Goal: Information Seeking & Learning: Learn about a topic

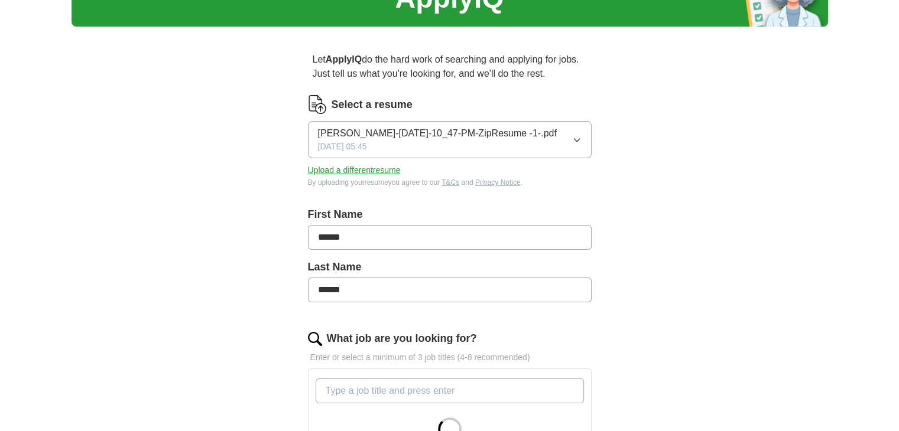
scroll to position [236, 0]
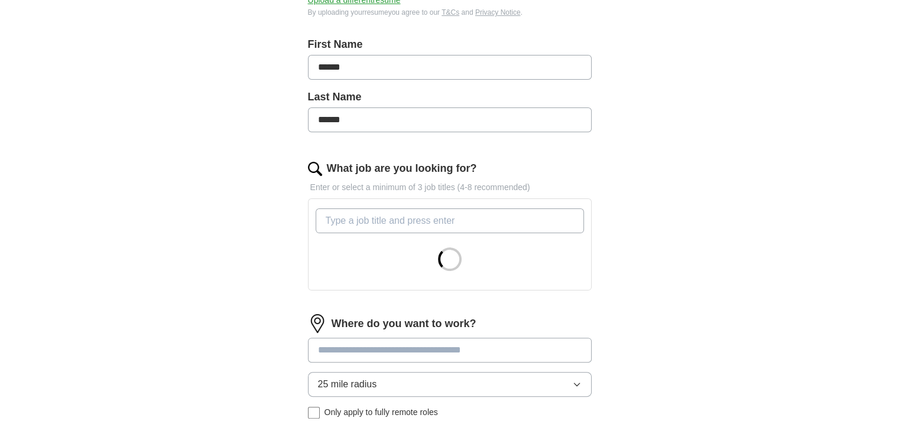
click at [398, 223] on input "What job are you looking for?" at bounding box center [449, 221] width 268 height 25
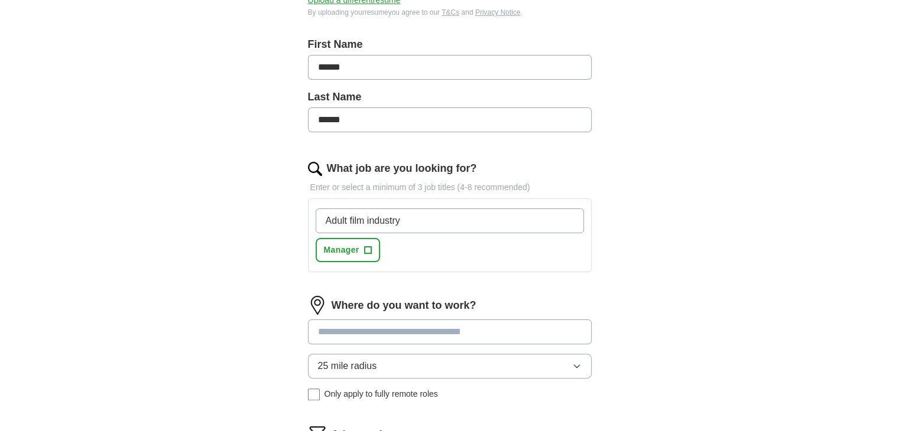
type input "Adult film industry"
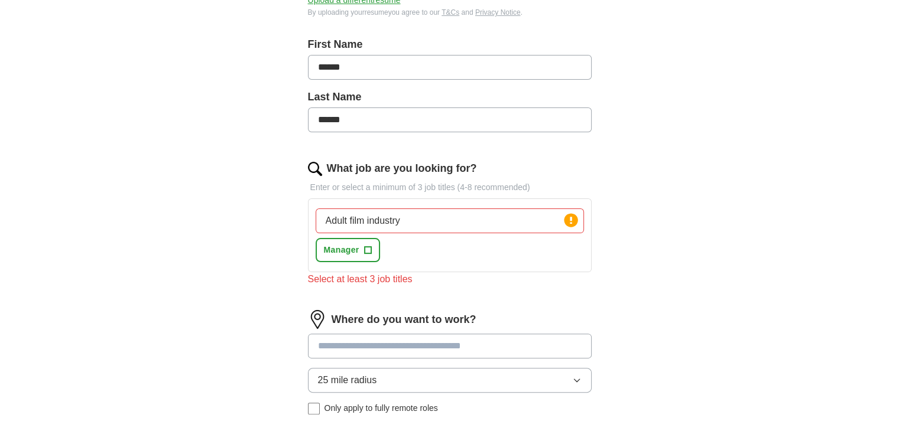
click at [435, 334] on input at bounding box center [450, 346] width 284 height 25
click at [399, 221] on input "Adult film industry" at bounding box center [449, 221] width 268 height 25
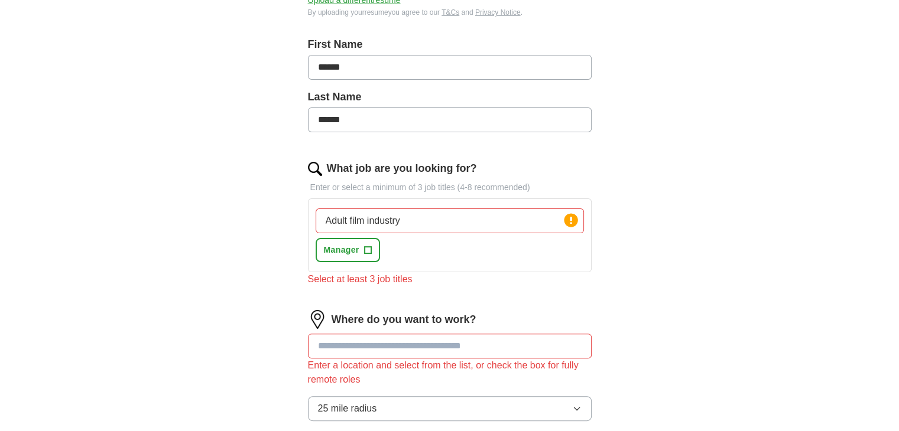
click at [399, 221] on input "Adult film industry" at bounding box center [449, 221] width 268 height 25
click at [400, 224] on input "Adult film industry" at bounding box center [449, 221] width 268 height 25
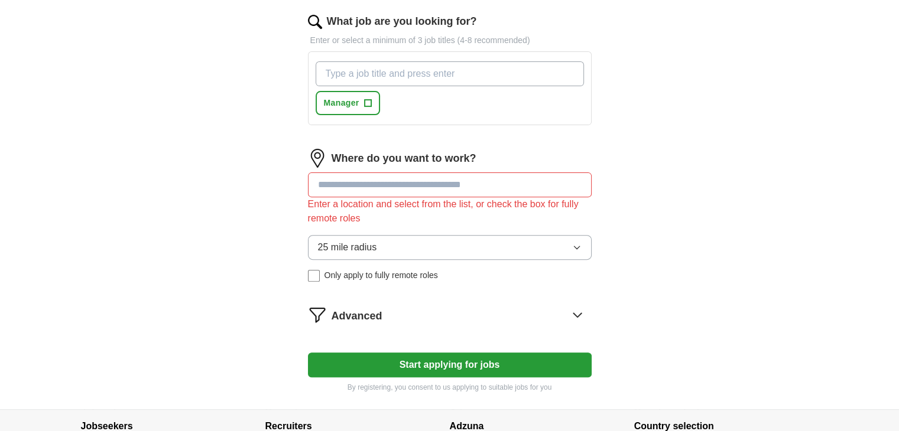
scroll to position [354, 0]
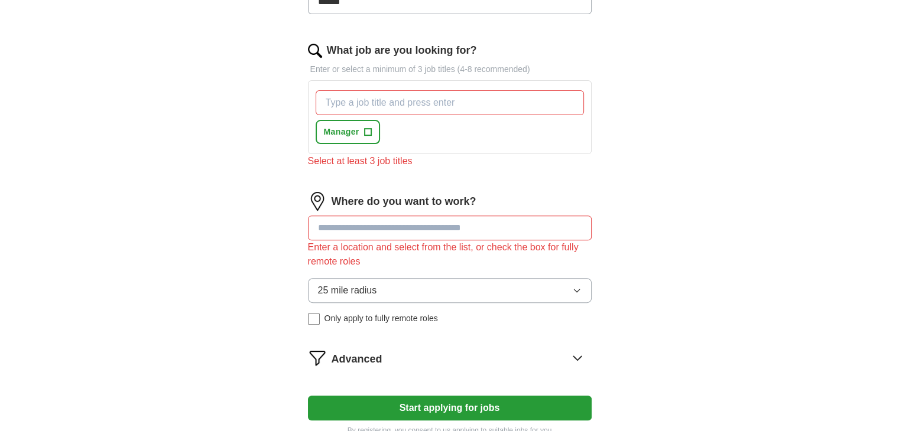
click at [357, 217] on input at bounding box center [450, 228] width 284 height 25
